Goal: Transaction & Acquisition: Purchase product/service

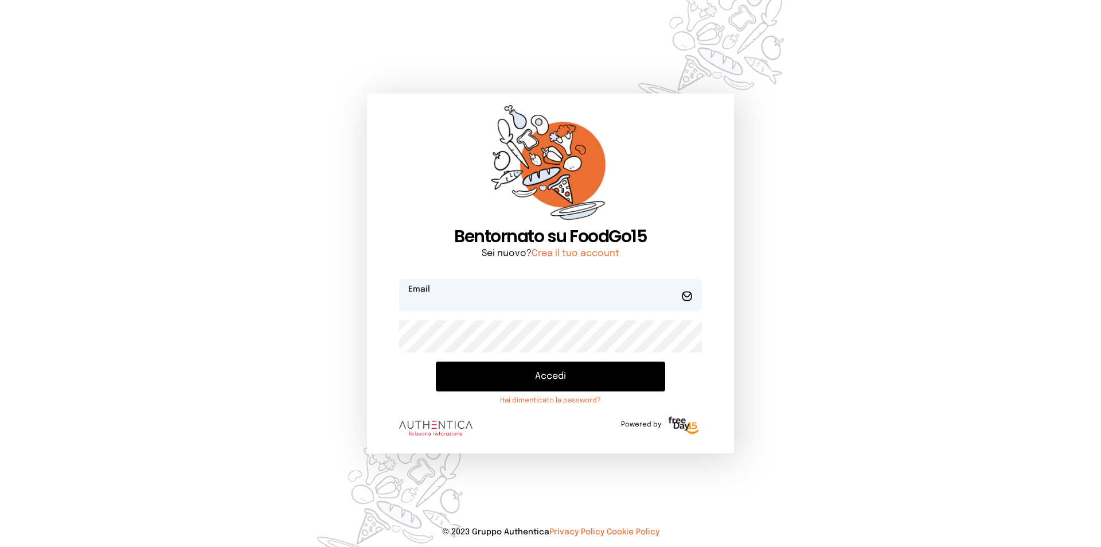
click at [487, 295] on input "email" at bounding box center [550, 295] width 303 height 32
type input "**********"
click at [436, 361] on button "Accedi" at bounding box center [550, 376] width 229 height 30
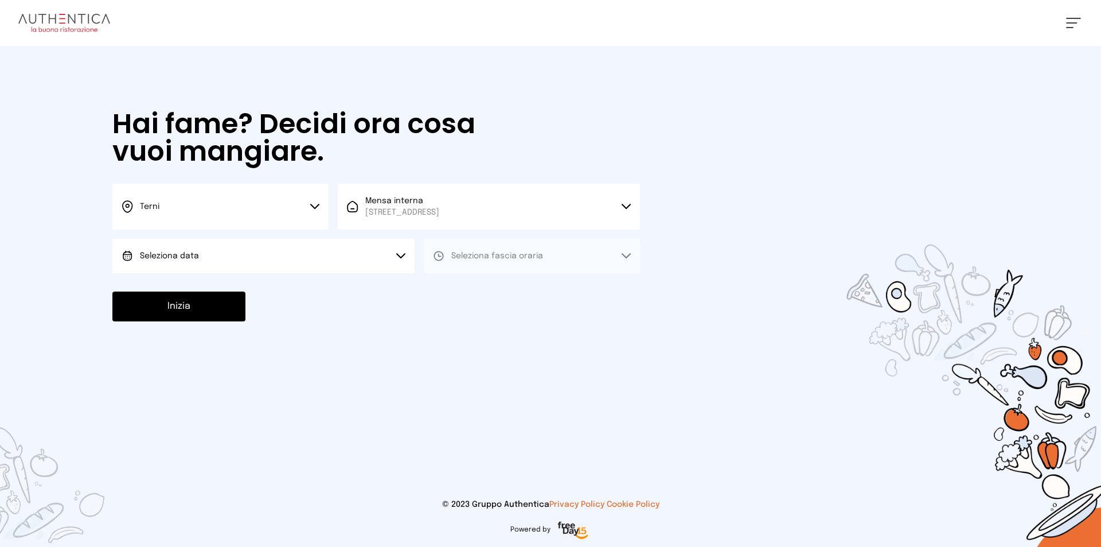
click at [330, 255] on button "Seleziona data" at bounding box center [263, 256] width 302 height 34
click at [258, 288] on li "[DATE], [DATE]" at bounding box center [263, 288] width 302 height 30
click at [535, 260] on span "Seleziona fascia oraria" at bounding box center [497, 255] width 92 height 11
click at [479, 292] on li "Pranzo" at bounding box center [532, 288] width 216 height 30
click at [166, 306] on button "Inizia" at bounding box center [178, 306] width 133 height 30
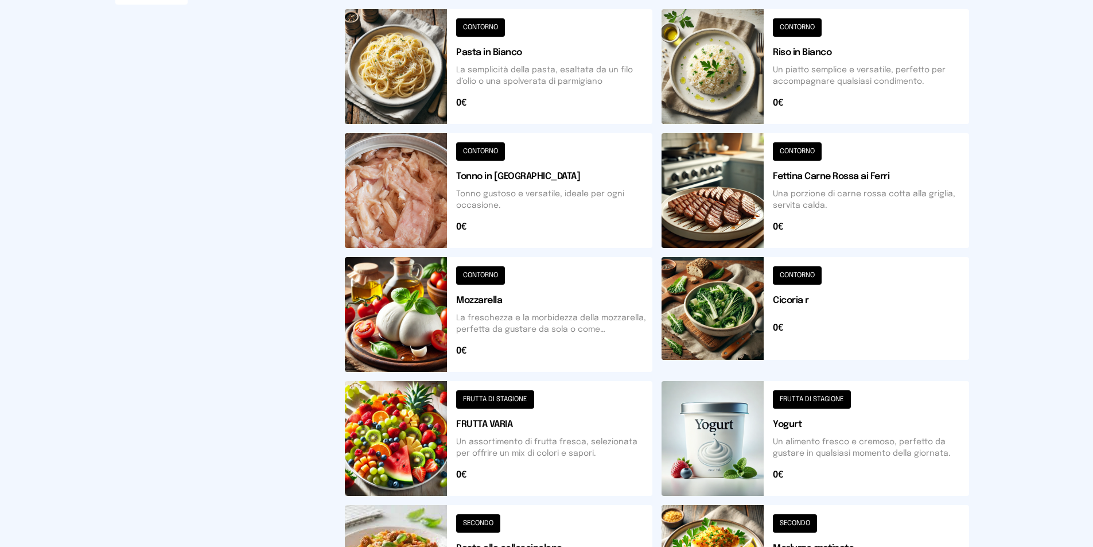
scroll to position [391, 0]
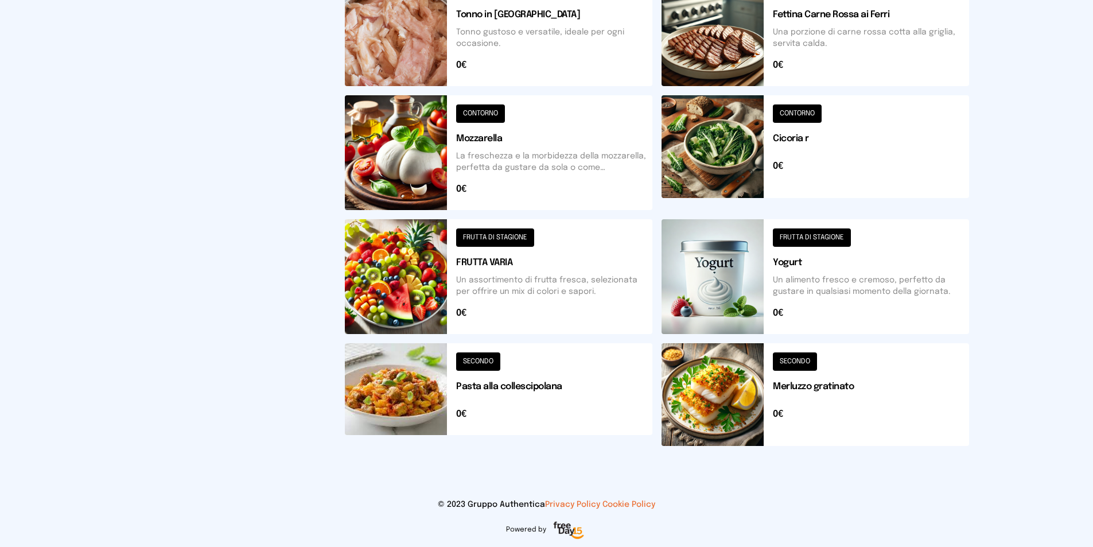
click at [738, 412] on button at bounding box center [814, 394] width 307 height 103
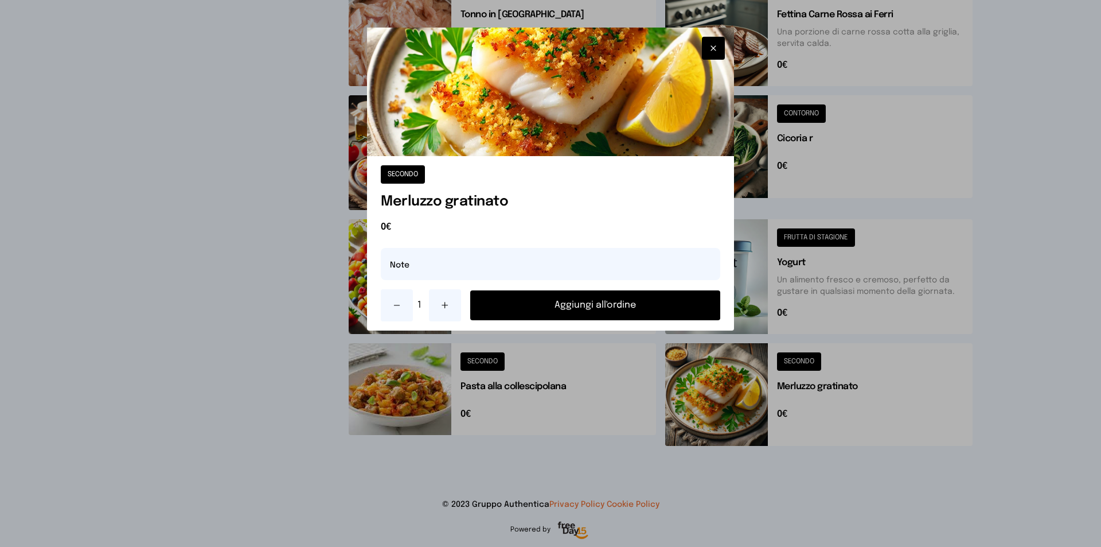
click at [451, 306] on button at bounding box center [445, 305] width 32 height 32
click at [607, 309] on button "Aggiungi all'ordine" at bounding box center [595, 305] width 250 height 30
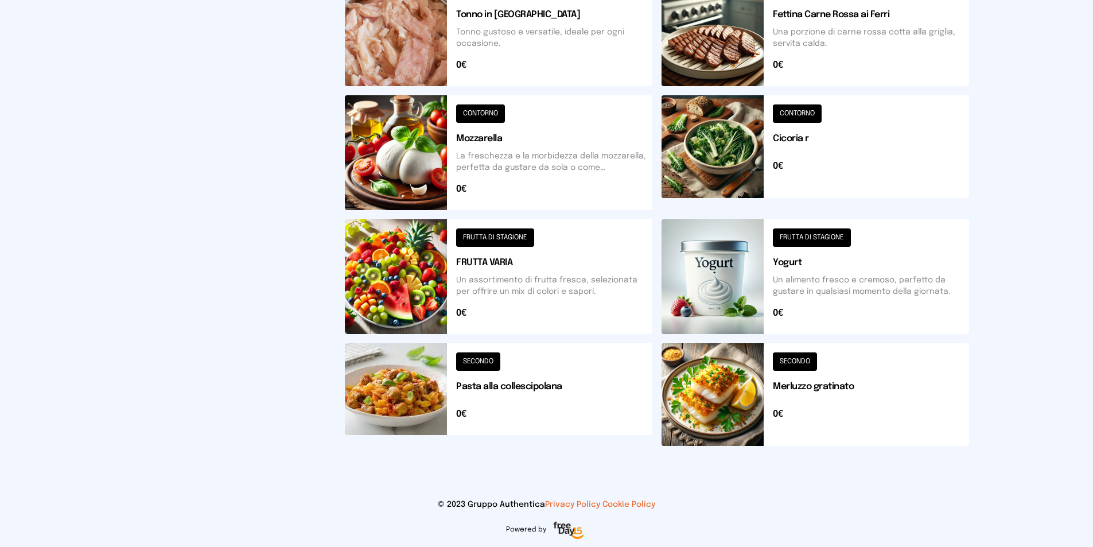
click at [738, 170] on button at bounding box center [814, 152] width 307 height 115
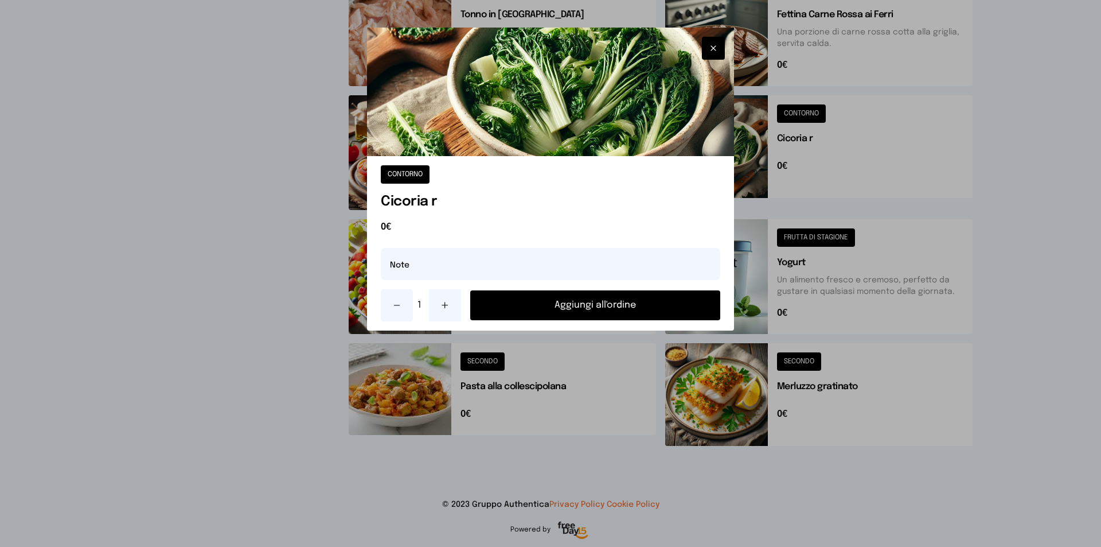
click at [595, 310] on button "Aggiungi all'ordine" at bounding box center [595, 305] width 250 height 30
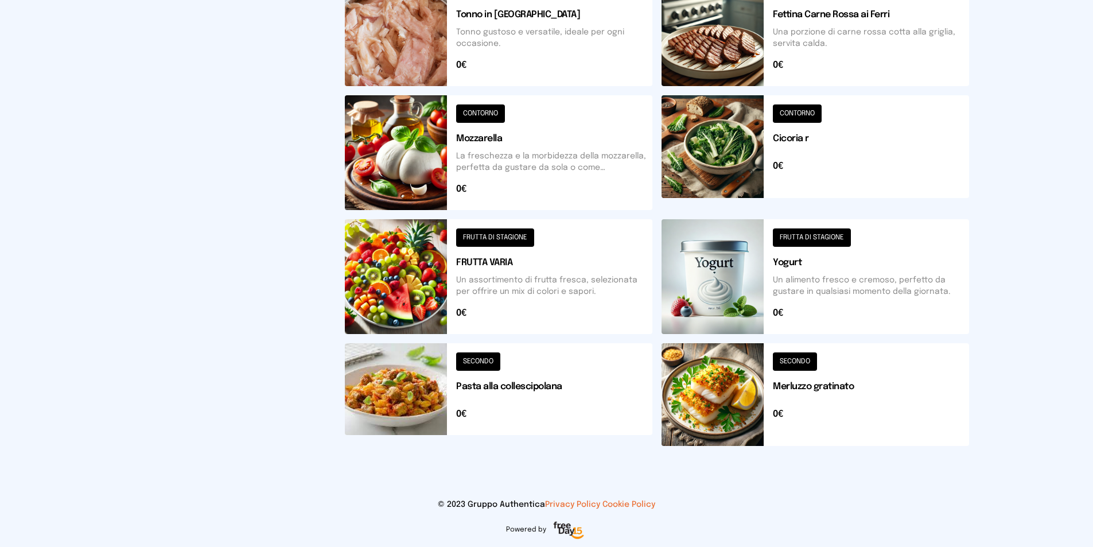
click at [435, 147] on button at bounding box center [498, 152] width 307 height 115
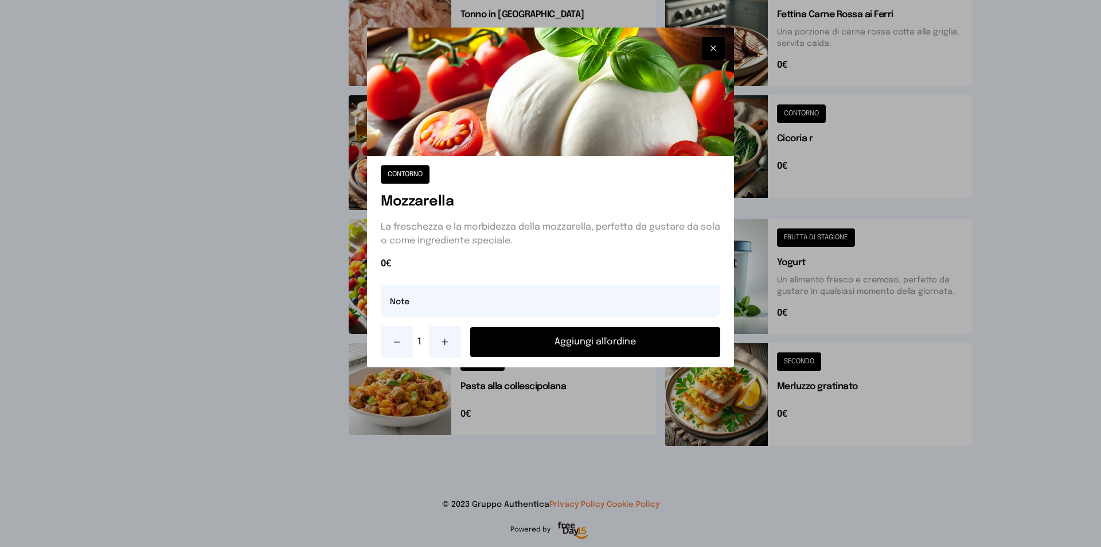
click at [610, 348] on button "Aggiungi all'ordine" at bounding box center [595, 342] width 250 height 30
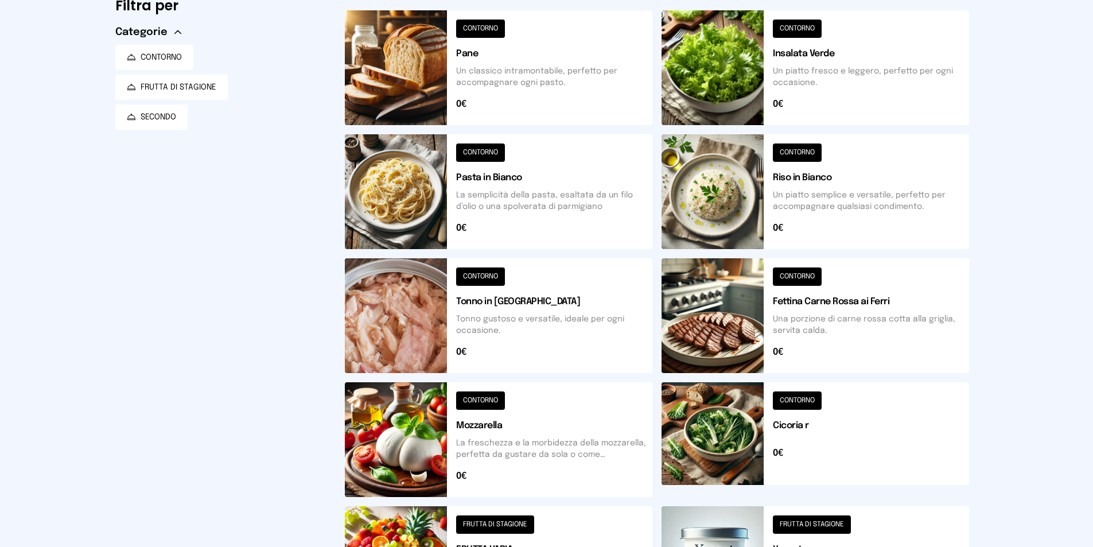
scroll to position [0, 0]
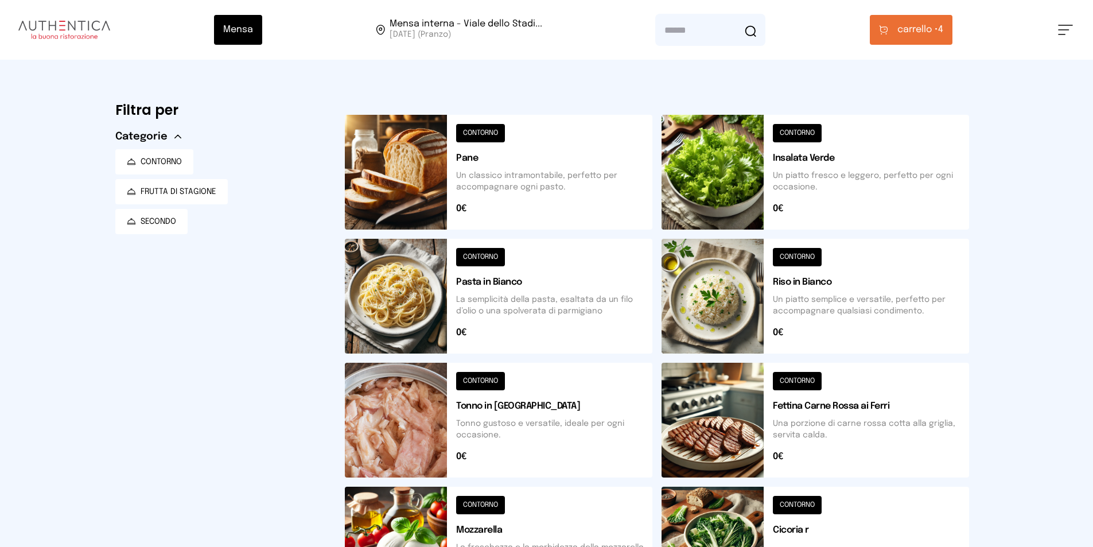
click at [460, 206] on button at bounding box center [498, 172] width 307 height 115
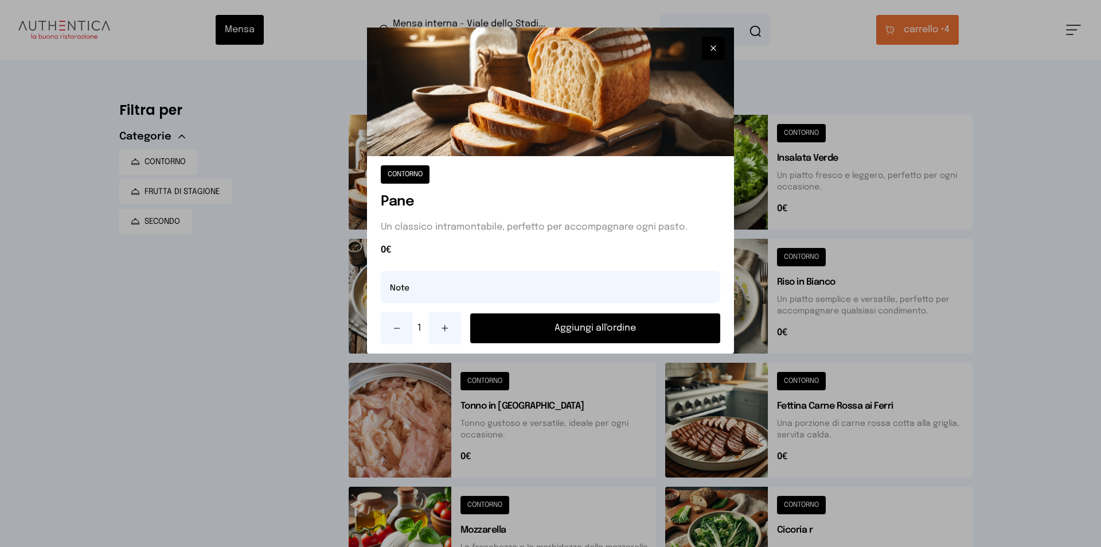
click at [610, 336] on button "Aggiungi all'ordine" at bounding box center [595, 328] width 250 height 30
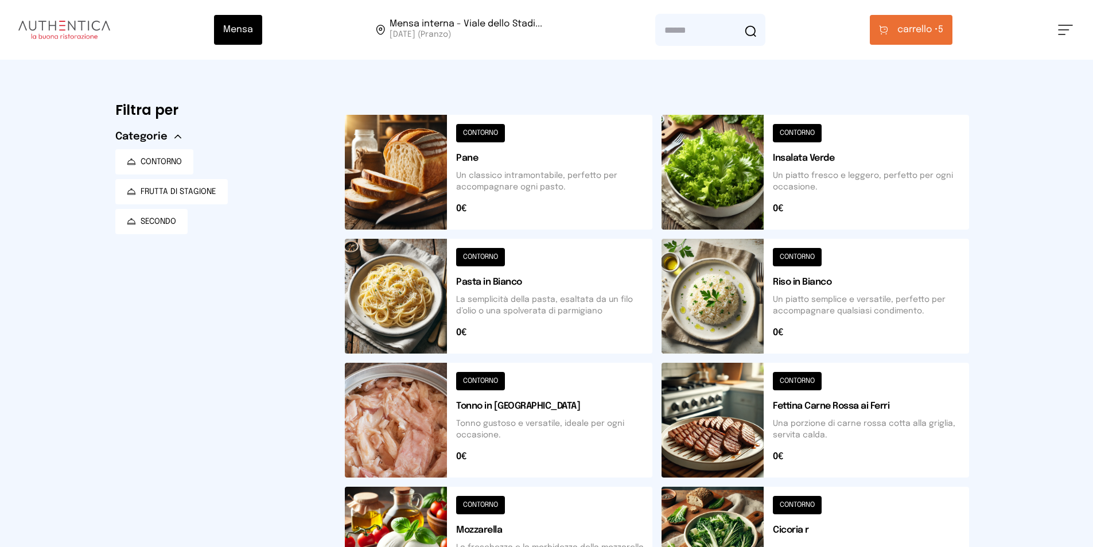
click at [929, 29] on span "carrello •" at bounding box center [917, 30] width 41 height 14
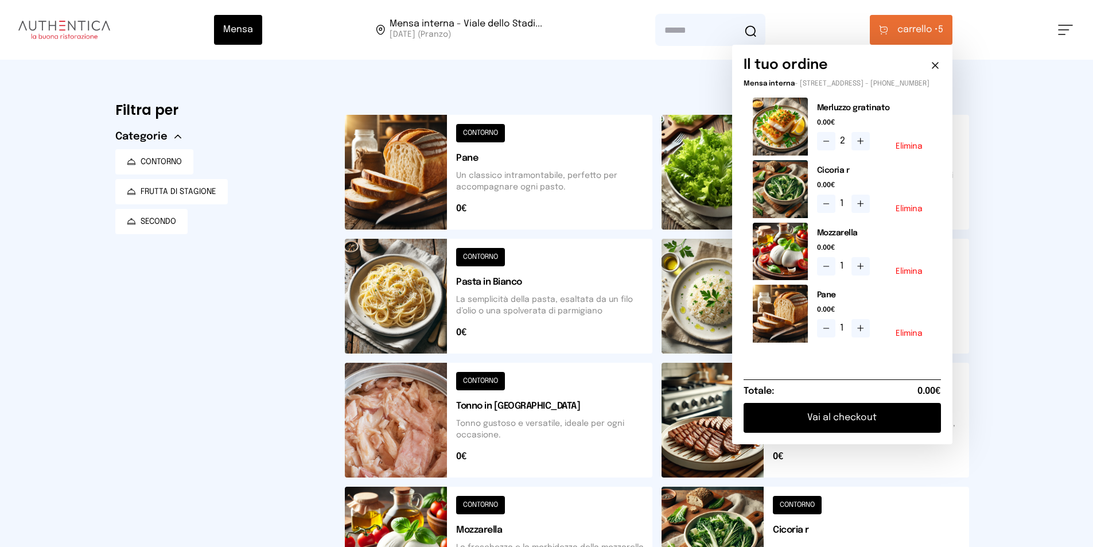
click at [830, 146] on icon at bounding box center [825, 140] width 9 height 9
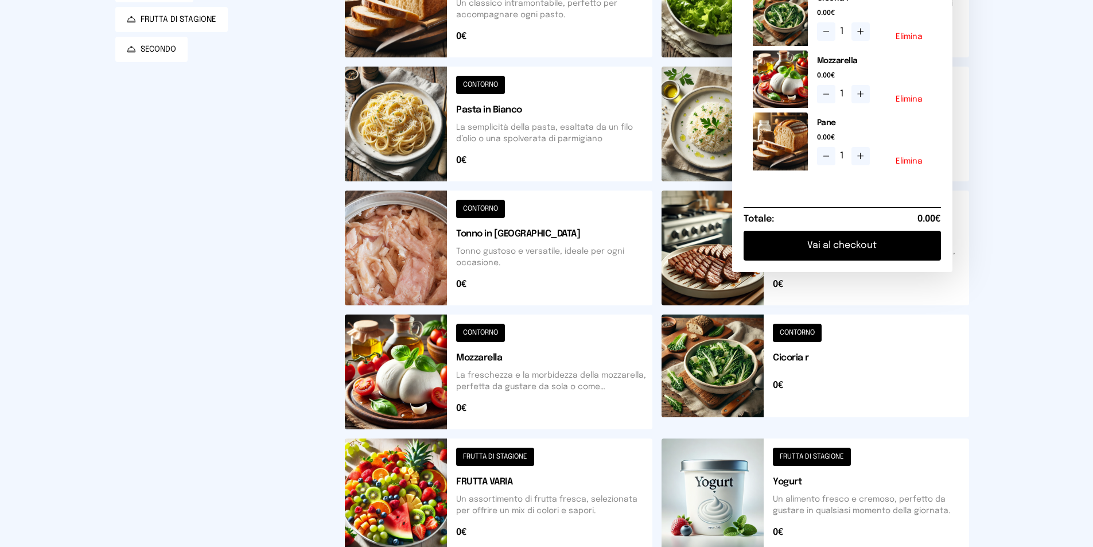
scroll to position [229, 0]
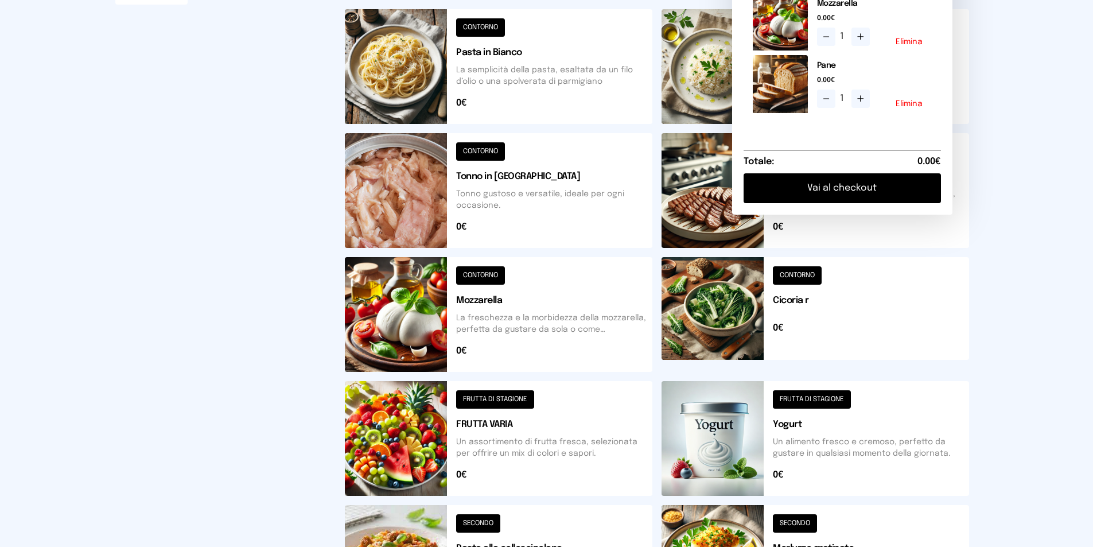
click at [834, 199] on button "Vai al checkout" at bounding box center [841, 188] width 197 height 30
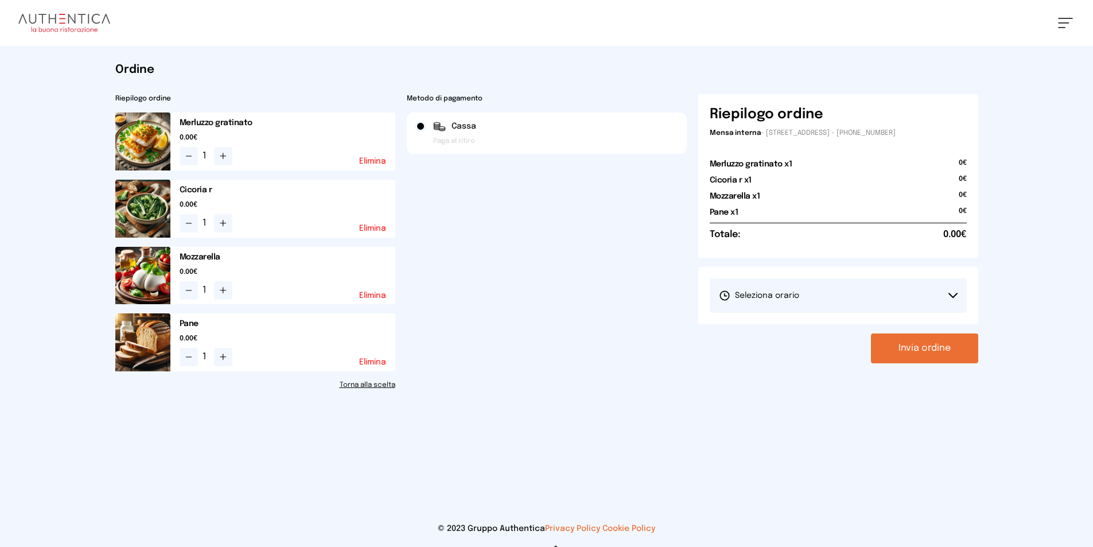
click at [833, 303] on button "Seleziona orario" at bounding box center [837, 295] width 257 height 34
click at [754, 328] on span "1° Turno (13:00 - 15:00)" at bounding box center [762, 327] width 87 height 11
click at [919, 344] on button "Invia ordine" at bounding box center [924, 348] width 107 height 30
